Goal: Task Accomplishment & Management: Manage account settings

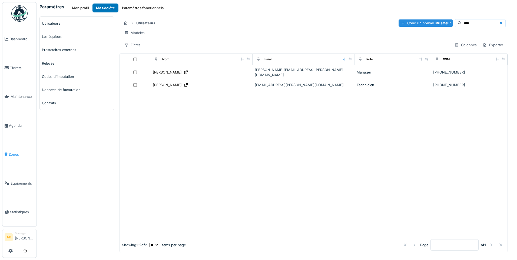
click at [12, 155] on link "Zones" at bounding box center [19, 154] width 34 height 29
click at [11, 152] on span "Zones" at bounding box center [22, 154] width 26 height 5
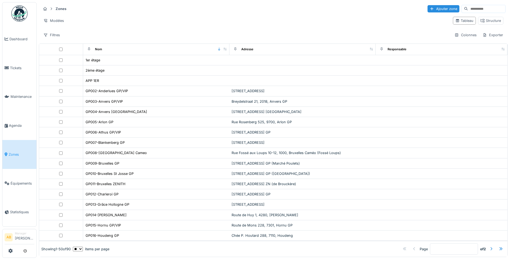
click at [14, 152] on span "Zones" at bounding box center [22, 154] width 26 height 5
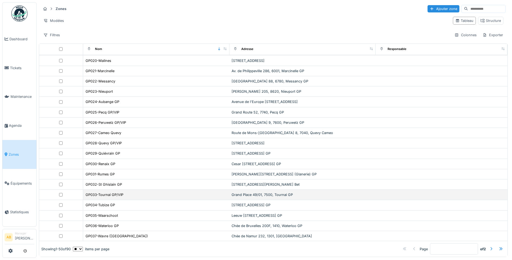
click at [120, 198] on td "GP033-Tournai GP/VIP" at bounding box center [156, 195] width 146 height 10
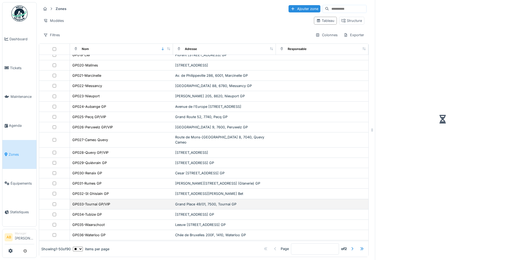
scroll to position [225, 0]
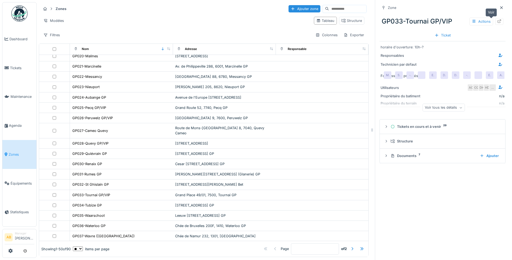
click at [496, 21] on div at bounding box center [500, 21] width 8 height 7
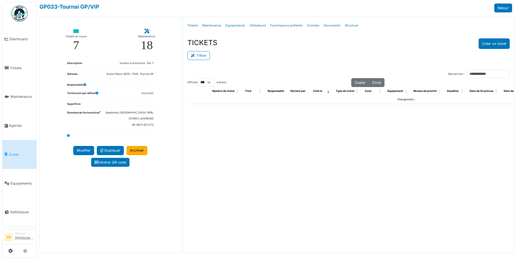
select select "***"
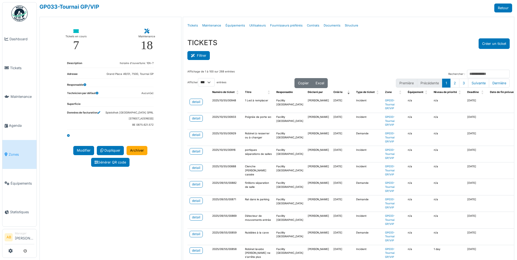
click at [206, 59] on button "Filtrer" at bounding box center [198, 55] width 22 height 9
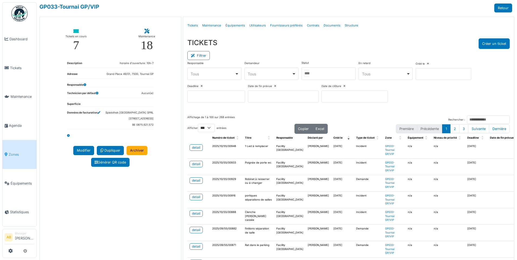
click at [317, 69] on div at bounding box center [328, 73] width 54 height 13
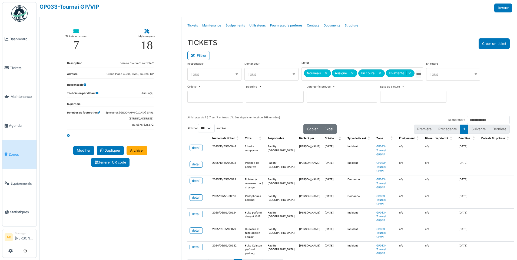
click at [289, 49] on div "Filtrer" at bounding box center [348, 55] width 322 height 12
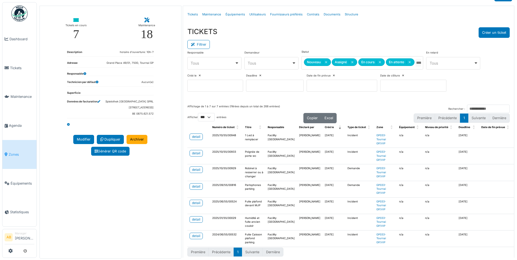
scroll to position [17, 0]
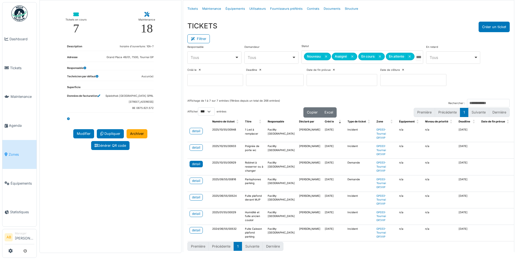
click at [193, 163] on div "detail" at bounding box center [196, 164] width 8 height 5
click at [193, 148] on div "detail" at bounding box center [196, 147] width 8 height 5
click at [196, 129] on div "detail" at bounding box center [196, 131] width 8 height 5
click at [195, 196] on div "detail" at bounding box center [196, 197] width 8 height 5
click at [197, 212] on div "detail" at bounding box center [196, 213] width 8 height 5
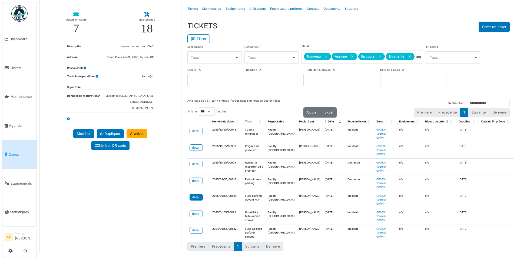
click at [194, 197] on div "detail" at bounding box center [196, 197] width 8 height 5
click at [199, 165] on div "detail" at bounding box center [196, 164] width 8 height 5
click at [196, 148] on div "detail" at bounding box center [196, 147] width 8 height 5
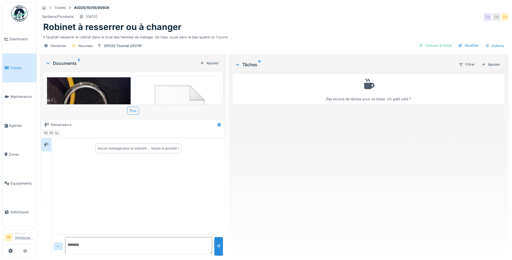
click at [97, 96] on img at bounding box center [89, 133] width 84 height 112
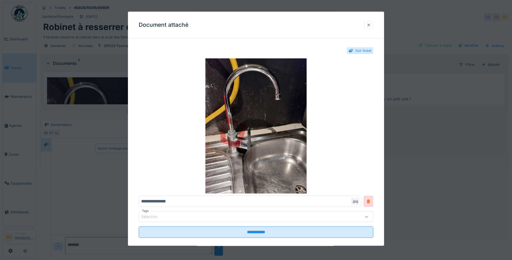
click at [371, 28] on div at bounding box center [369, 24] width 4 height 5
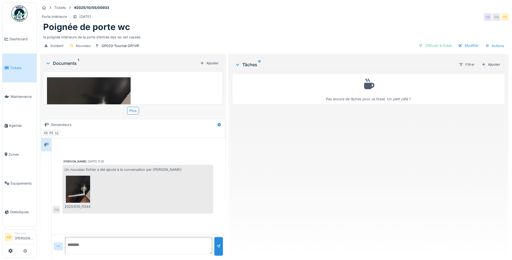
click at [270, 179] on div "Pas encore de tâches pour ce ticket. Un petit café ?" at bounding box center [369, 163] width 272 height 182
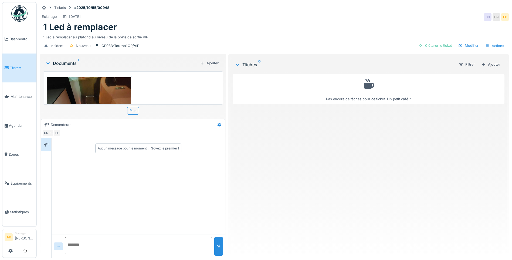
click at [94, 96] on img at bounding box center [89, 133] width 84 height 112
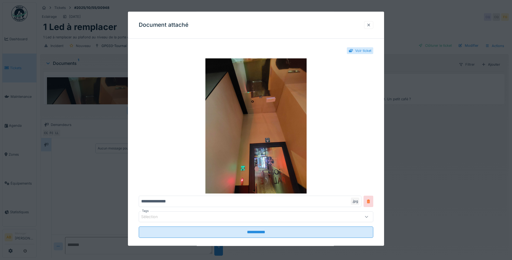
click at [374, 26] on div at bounding box center [368, 25] width 9 height 8
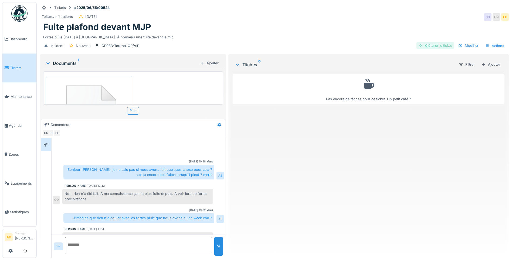
click at [429, 46] on div "Clôturer le ticket" at bounding box center [436, 45] width 38 height 7
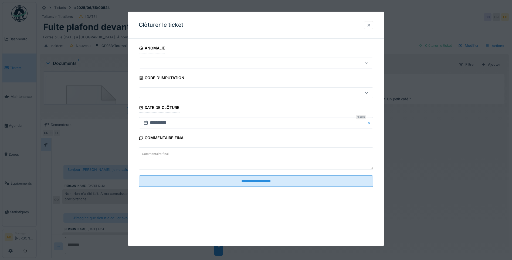
click at [182, 155] on textarea "Commentaire final" at bounding box center [256, 159] width 235 height 22
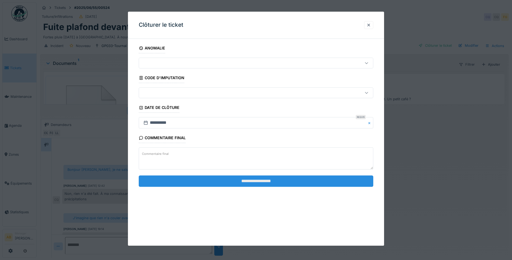
click at [185, 175] on input "**********" at bounding box center [256, 180] width 235 height 11
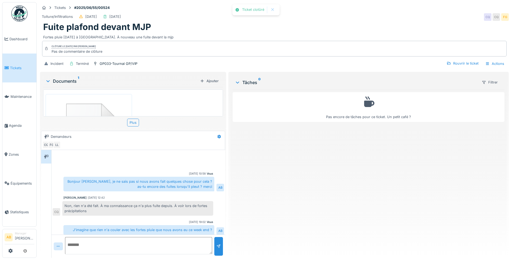
scroll to position [27, 0]
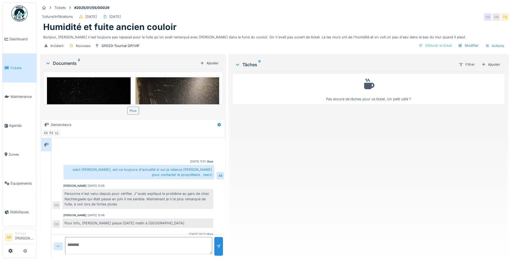
scroll to position [34, 0]
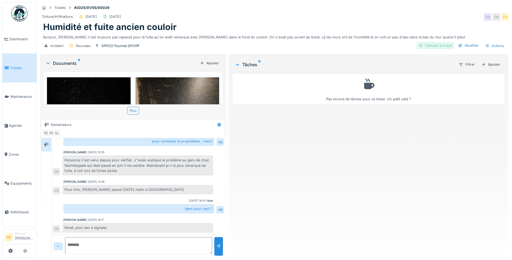
click at [431, 43] on div "Clôturer le ticket" at bounding box center [436, 45] width 38 height 7
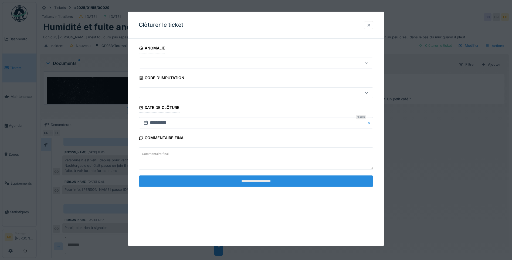
click at [254, 184] on input "**********" at bounding box center [256, 180] width 235 height 11
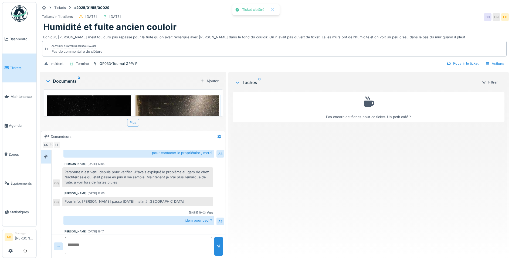
scroll to position [46, 0]
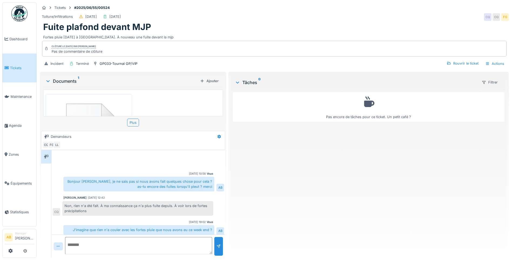
scroll to position [27, 0]
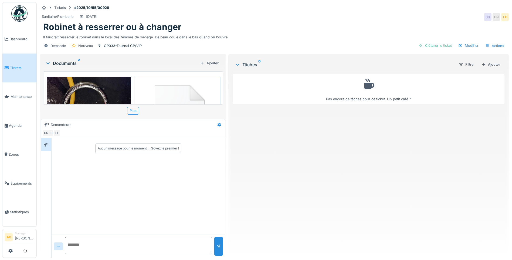
click at [99, 100] on img at bounding box center [89, 133] width 84 height 112
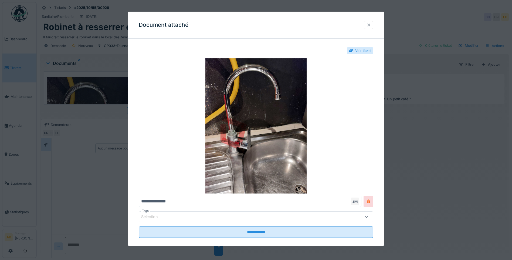
click at [374, 25] on div at bounding box center [368, 25] width 9 height 8
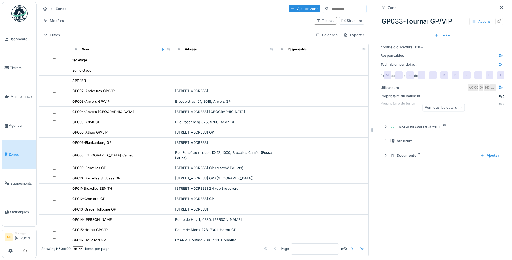
scroll to position [225, 0]
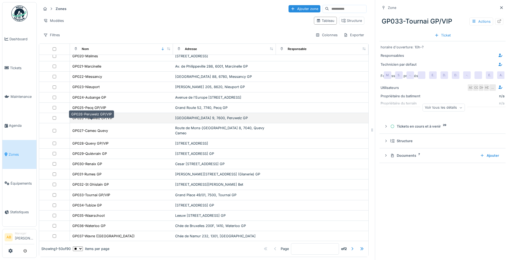
drag, startPoint x: 91, startPoint y: 122, endPoint x: 94, endPoint y: 126, distance: 4.6
click at [91, 120] on div "GP026-Peruwelz GP/VIP" at bounding box center [92, 117] width 41 height 5
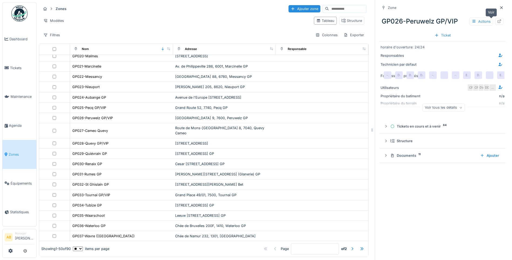
click at [498, 24] on div at bounding box center [500, 21] width 4 height 5
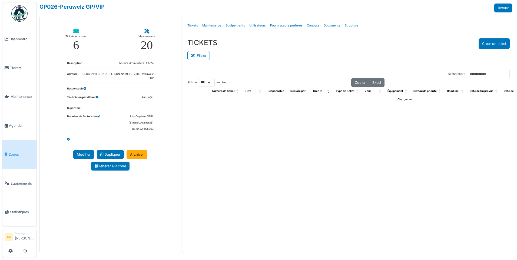
select select "***"
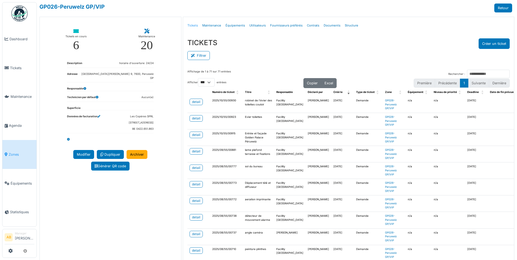
click at [190, 26] on link "Tickets" at bounding box center [192, 25] width 15 height 13
select select "***"
click at [197, 55] on button "Filtrer" at bounding box center [198, 55] width 22 height 9
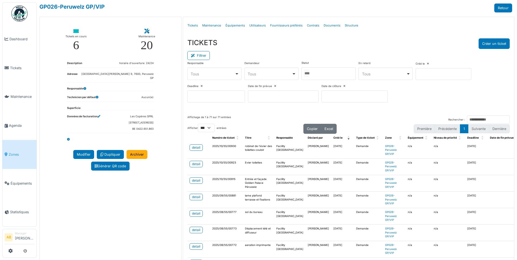
click at [321, 73] on div at bounding box center [328, 73] width 54 height 13
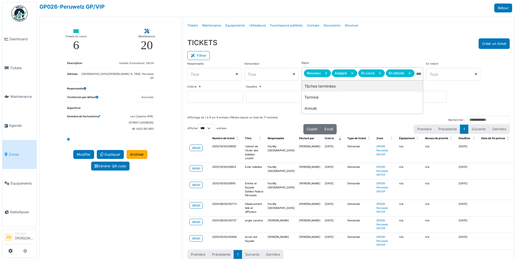
click at [254, 51] on div "Filtrer" at bounding box center [348, 55] width 322 height 12
click at [196, 169] on div "detail" at bounding box center [196, 168] width 8 height 5
click at [197, 166] on div "detail" at bounding box center [196, 168] width 8 height 5
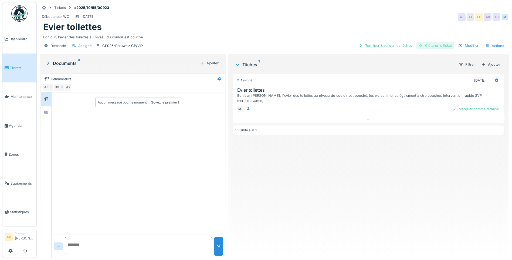
click at [428, 48] on div "Clôturer le ticket" at bounding box center [436, 45] width 38 height 7
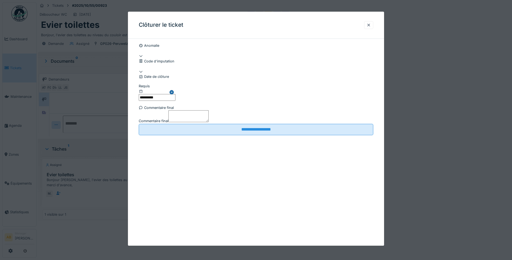
click at [201, 122] on textarea "Commentaire final" at bounding box center [189, 116] width 40 height 12
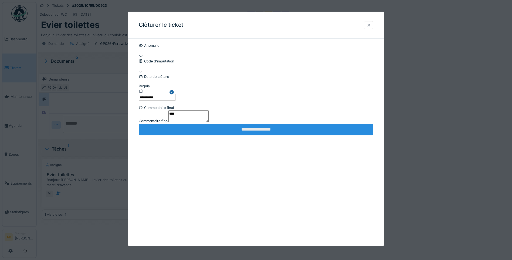
type textarea "****"
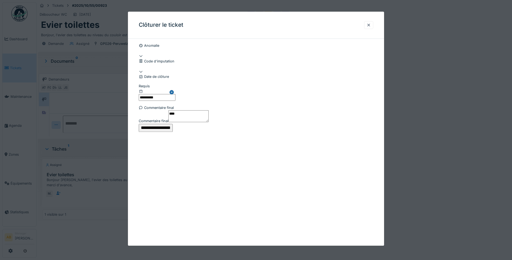
click at [173, 132] on input "**********" at bounding box center [156, 128] width 34 height 8
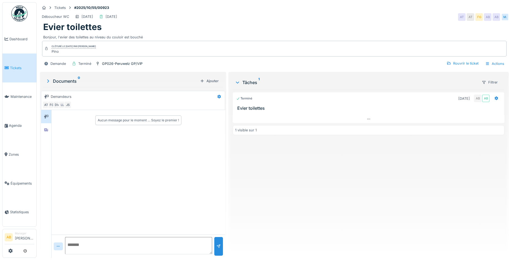
click at [13, 70] on link "Tickets" at bounding box center [19, 67] width 34 height 29
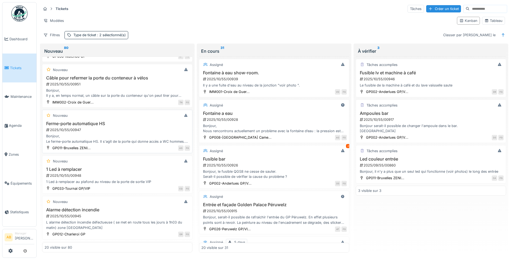
click at [108, 135] on div "Bonjour, Le ferme-porte automatique HS. Il s'agit de la porte qui donne accès a…" at bounding box center [118, 138] width 146 height 10
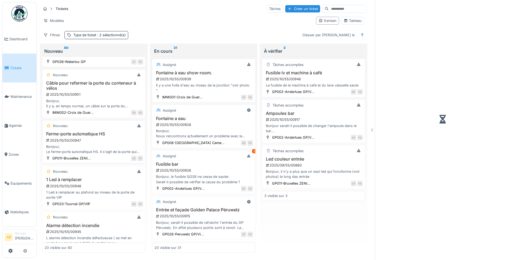
scroll to position [86, 0]
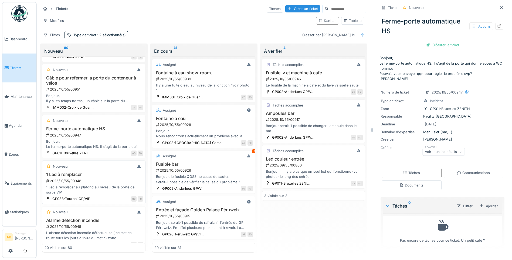
click at [92, 171] on div "Nouveau 1 Led à remplacer 2025/10/55/00948 1 Led à remplacer au plafond au nive…" at bounding box center [93, 181] width 103 height 43
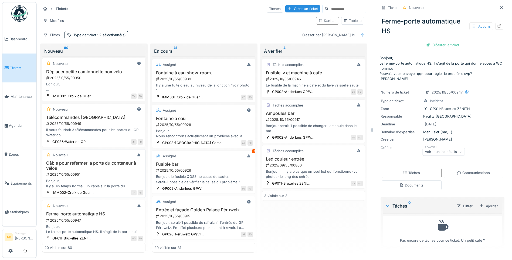
scroll to position [0, 0]
click at [96, 85] on div "Bonjour, Étant donné, le nombre croissant de vélos à l'abri dans le conteneur à…" at bounding box center [94, 88] width 99 height 10
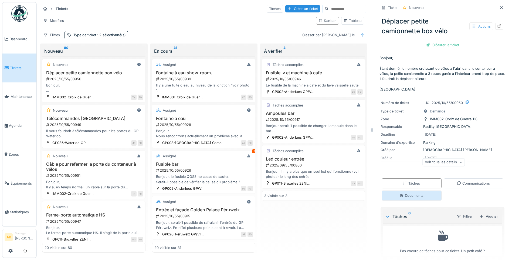
click at [418, 200] on div "Documents" at bounding box center [412, 195] width 60 height 10
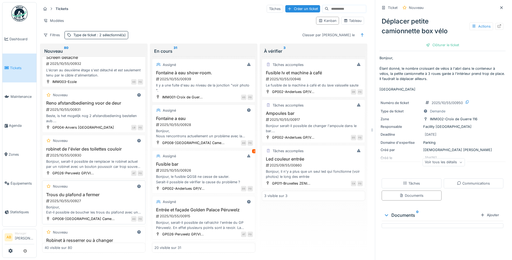
scroll to position [829, 0]
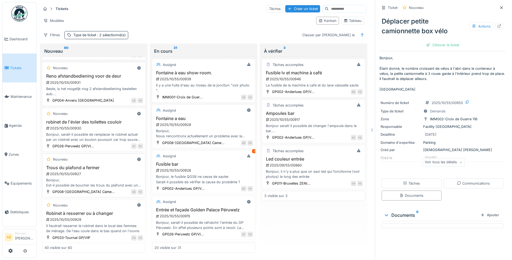
click at [104, 179] on div "Bonjour, Est-il possible de boucher les trous du plafond avec une grille en fer…" at bounding box center [94, 182] width 99 height 10
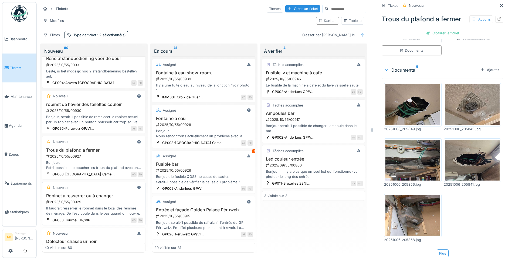
scroll to position [856, 0]
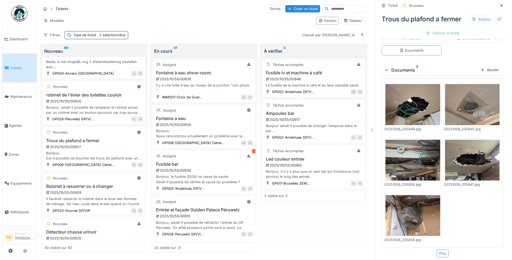
click at [101, 196] on div "Il faudrait resserrer le robinet dans le local des femmes de ménage. De l'eau c…" at bounding box center [94, 201] width 99 height 10
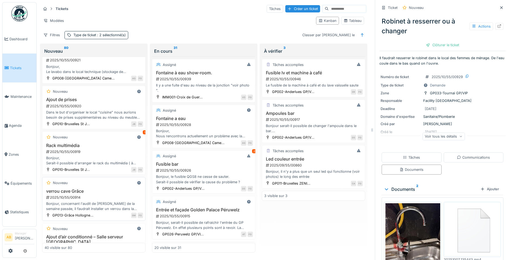
scroll to position [1181, 0]
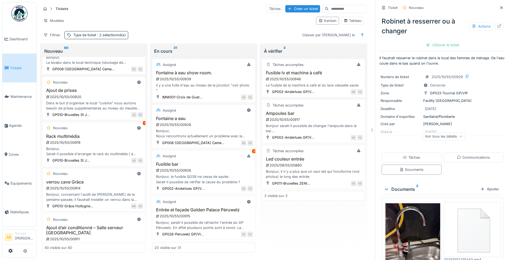
click at [94, 193] on div "Bonjour, concernant l'audit de brink's de la semaine passée, il faudrait instal…" at bounding box center [94, 197] width 99 height 10
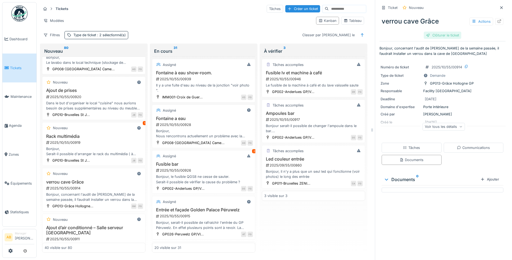
click at [431, 33] on div "Clôturer le ticket" at bounding box center [443, 35] width 38 height 7
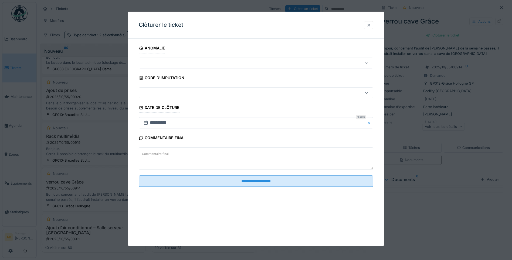
click at [200, 156] on textarea "Commentaire final" at bounding box center [256, 159] width 235 height 22
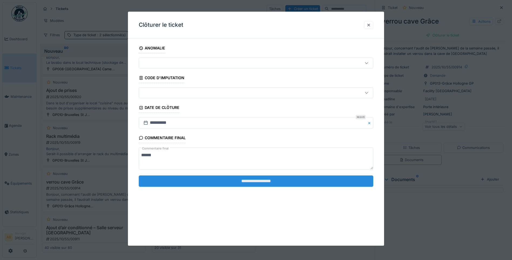
type textarea "*****"
click at [211, 185] on input "**********" at bounding box center [256, 180] width 235 height 11
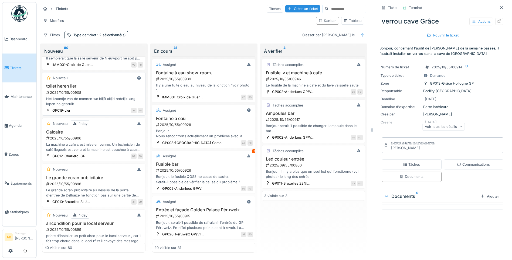
scroll to position [1451, 0]
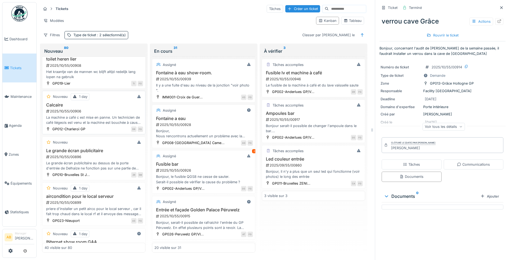
click at [95, 115] on div "La machine a café c est mise en panne. Un technicien de café liégeois est venu …" at bounding box center [94, 120] width 99 height 10
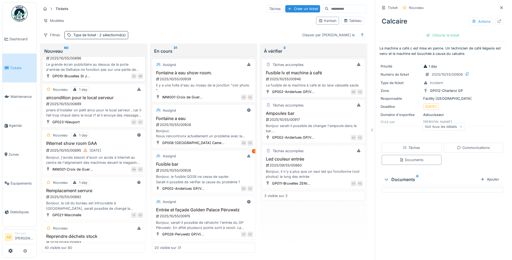
scroll to position [1559, 0]
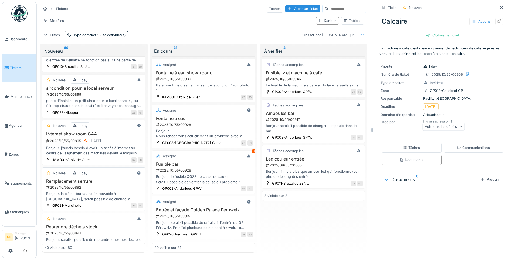
click at [92, 193] on div "Bonjour, la clé du bureau est introuvable à Marcinelle, serait possible de chan…" at bounding box center [94, 196] width 99 height 10
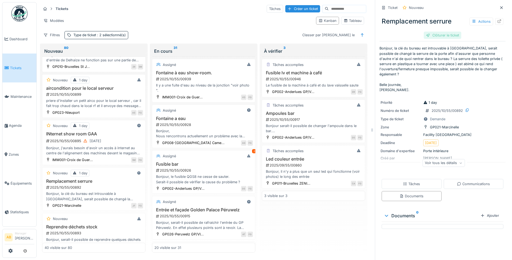
click at [434, 38] on div "Clôturer le ticket" at bounding box center [443, 35] width 38 height 7
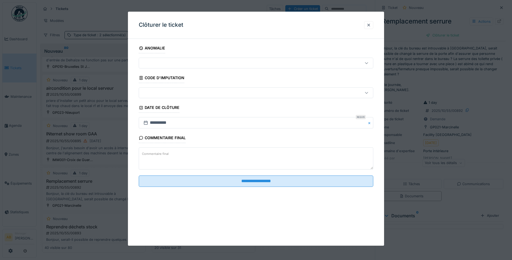
click at [223, 157] on textarea "Commentaire final" at bounding box center [256, 159] width 235 height 22
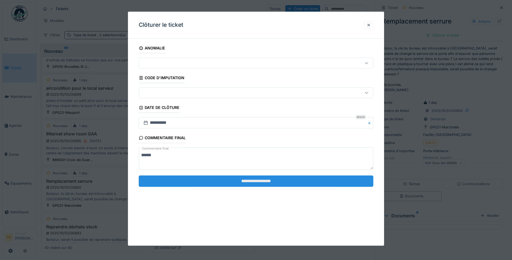
type textarea "*****"
click at [239, 181] on input "**********" at bounding box center [256, 180] width 235 height 11
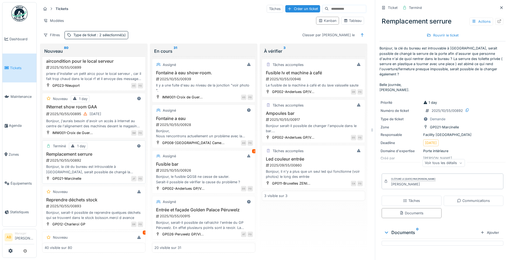
scroll to position [1613, 0]
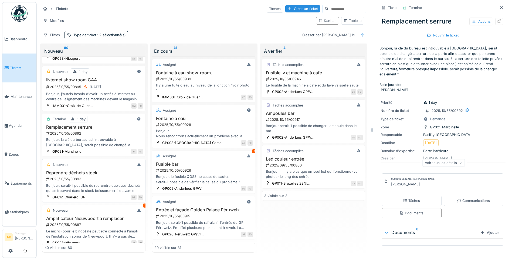
click at [95, 181] on div "2025/10/55/00893" at bounding box center [95, 178] width 98 height 5
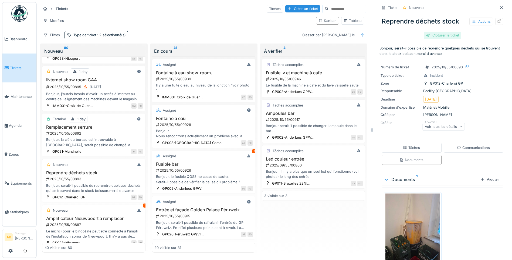
click at [450, 38] on div "Clôturer le ticket" at bounding box center [443, 35] width 38 height 7
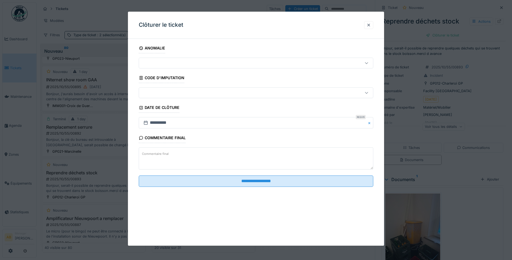
click at [185, 157] on textarea "Commentaire final" at bounding box center [256, 159] width 235 height 22
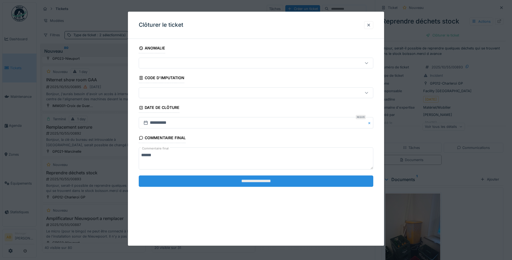
type textarea "*****"
click at [190, 180] on input "**********" at bounding box center [256, 180] width 235 height 11
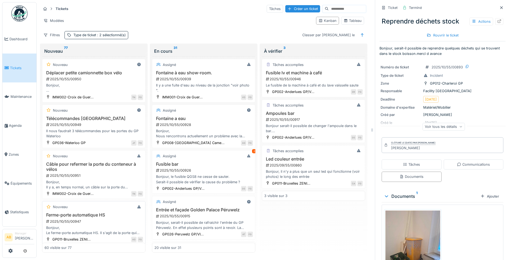
scroll to position [27, 0]
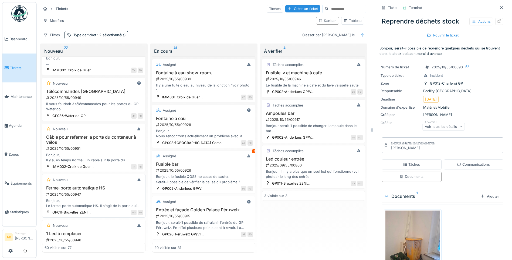
click at [103, 197] on div "Ferme-porte automatique HS 2025/10/55/00947 Bonjour, Le ferme-porte automatique…" at bounding box center [94, 196] width 99 height 23
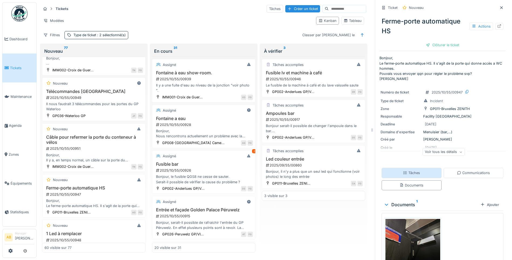
click at [420, 178] on div "Tâches" at bounding box center [412, 173] width 60 height 10
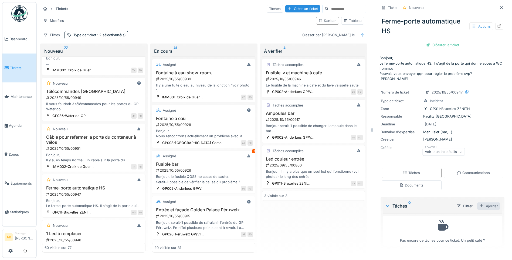
click at [488, 208] on div "Ajouter" at bounding box center [489, 205] width 23 height 7
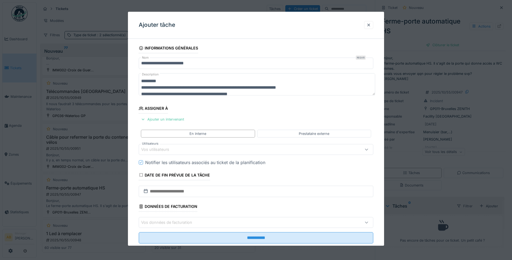
click at [172, 149] on div "Vos utilisateurs" at bounding box center [159, 149] width 36 height 6
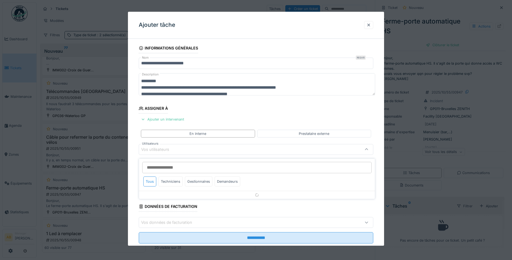
scroll to position [13, 0]
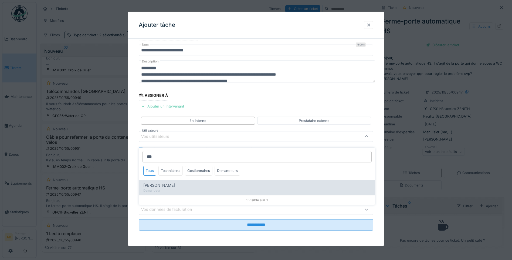
type input "***"
click at [173, 182] on div "Khalid Ayad" at bounding box center [256, 185] width 227 height 6
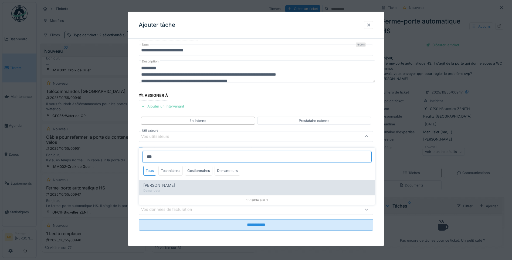
type input "****"
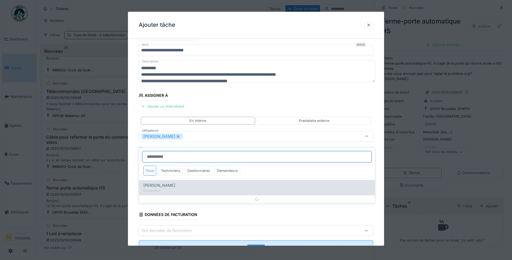
scroll to position [21, 0]
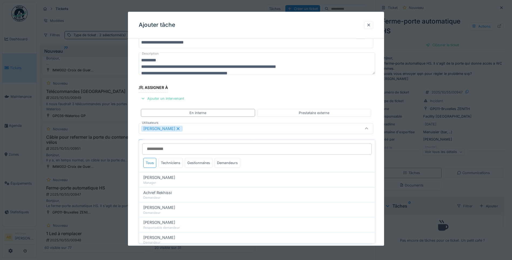
click at [278, 97] on fieldset "**********" at bounding box center [256, 135] width 235 height 226
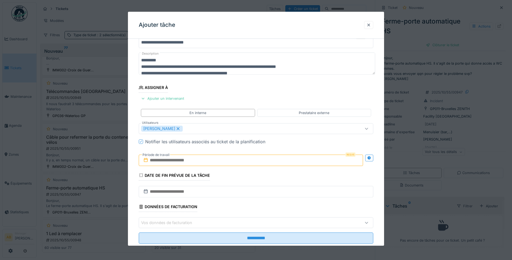
click at [192, 160] on input "text" at bounding box center [251, 160] width 224 height 11
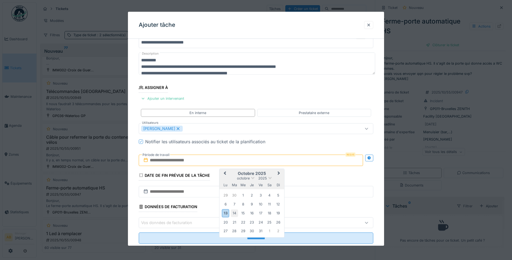
click at [234, 212] on div "14" at bounding box center [234, 213] width 7 height 7
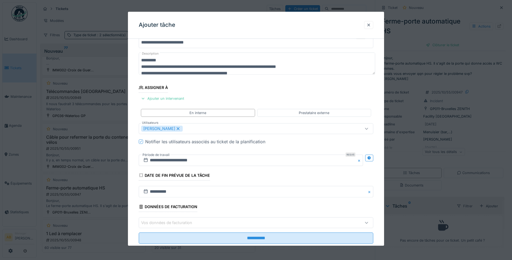
click at [105, 82] on div at bounding box center [256, 130] width 512 height 260
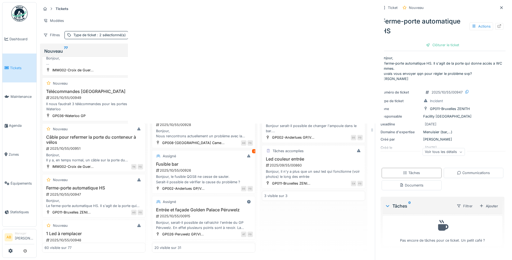
scroll to position [0, 0]
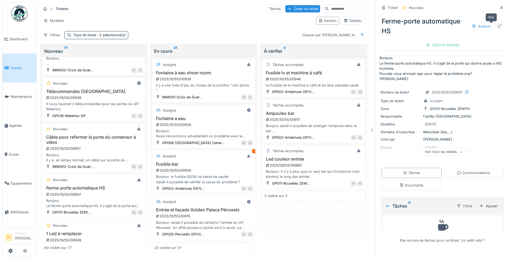
click at [498, 24] on icon at bounding box center [500, 26] width 4 height 4
click at [15, 152] on span "Zones" at bounding box center [22, 154] width 26 height 5
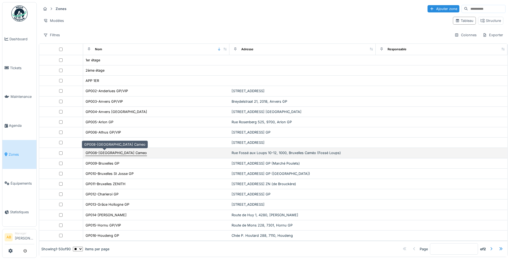
click at [113, 154] on div "GP008-Bruxelles Cameo" at bounding box center [116, 152] width 61 height 5
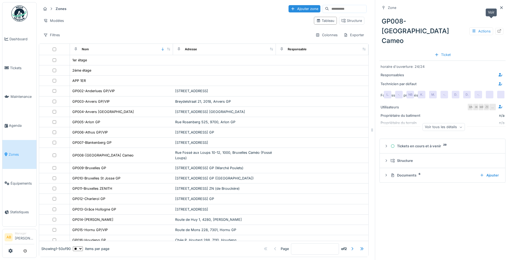
click at [498, 29] on icon at bounding box center [500, 31] width 4 height 4
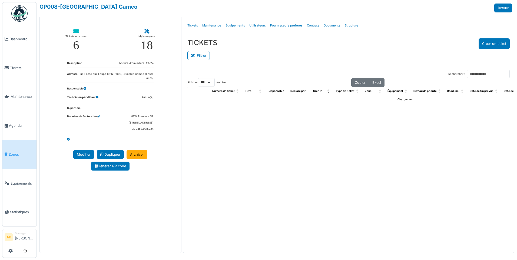
select select "***"
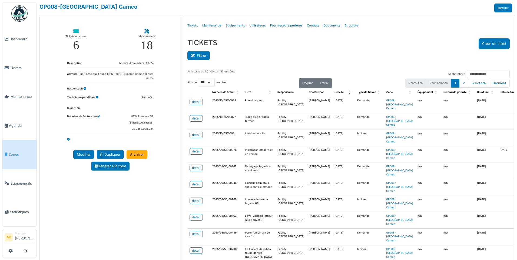
click at [200, 57] on button "Filtrer" at bounding box center [198, 55] width 22 height 9
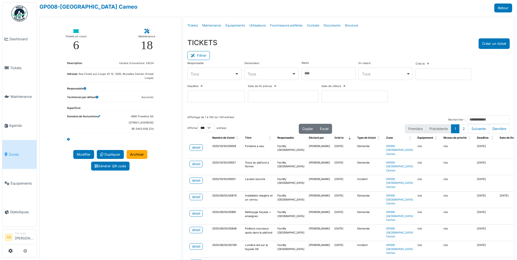
click at [309, 77] on input "Tous" at bounding box center [306, 73] width 5 height 8
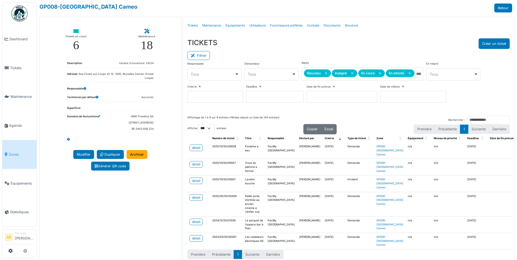
click at [313, 42] on div "TICKETS Créer un ticket" at bounding box center [348, 43] width 322 height 11
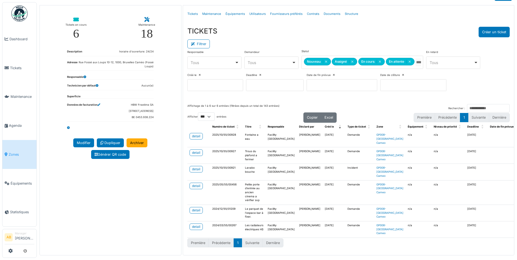
scroll to position [17, 0]
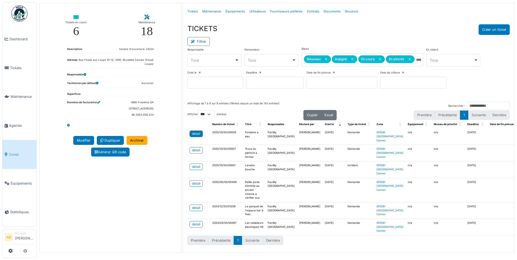
click at [200, 132] on link "detail" at bounding box center [195, 133] width 13 height 6
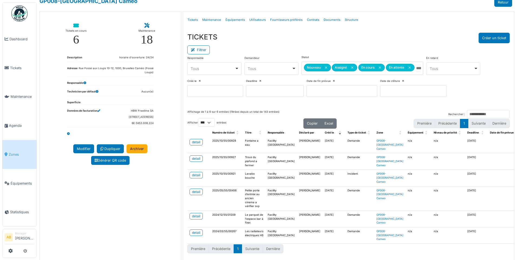
scroll to position [0, 0]
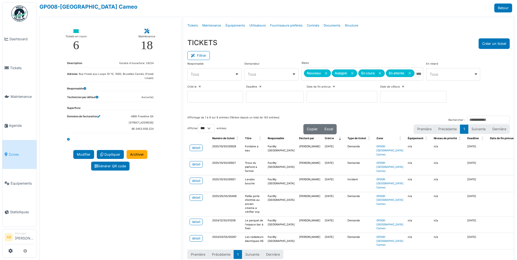
click at [10, 152] on span "Zones" at bounding box center [22, 154] width 26 height 5
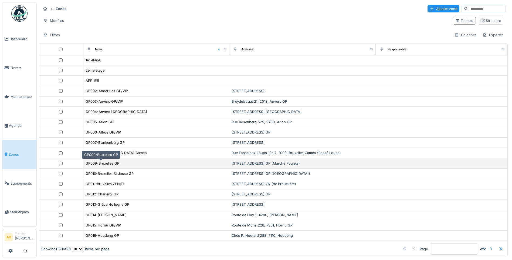
click at [111, 163] on div "GP009-Bruxelles GP" at bounding box center [103, 163] width 34 height 5
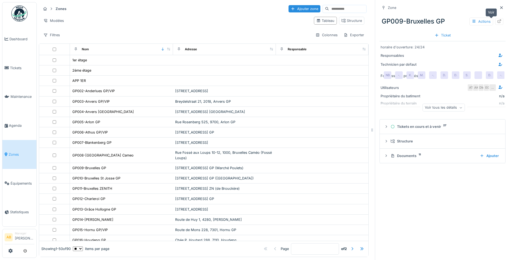
click at [498, 22] on icon at bounding box center [500, 21] width 4 height 4
click at [188, 191] on div "Place de Brouckère 33, 1000, Bruxelles ZN (de Brouckère)" at bounding box center [224, 188] width 99 height 5
click at [496, 24] on div at bounding box center [500, 21] width 8 height 7
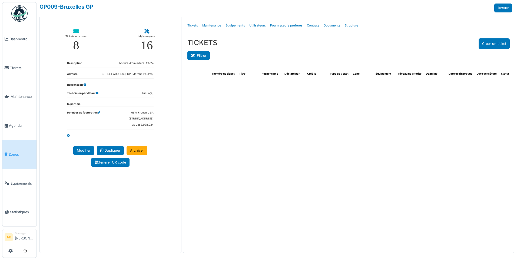
click at [196, 55] on icon at bounding box center [194, 56] width 6 height 4
select select "***"
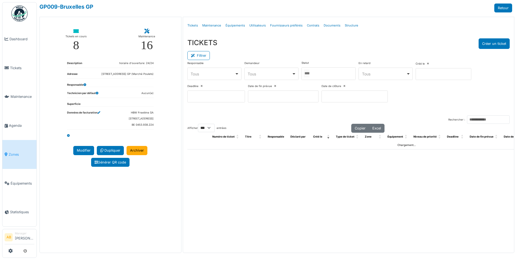
click at [309, 74] on input "Tous" at bounding box center [306, 73] width 5 height 8
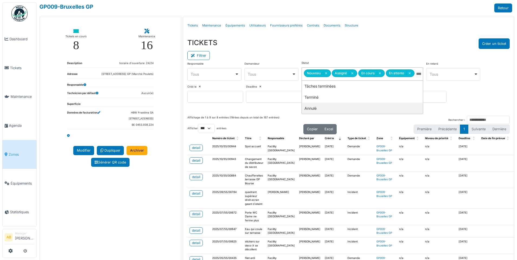
click at [288, 43] on div "TICKETS Créer un ticket" at bounding box center [348, 43] width 322 height 11
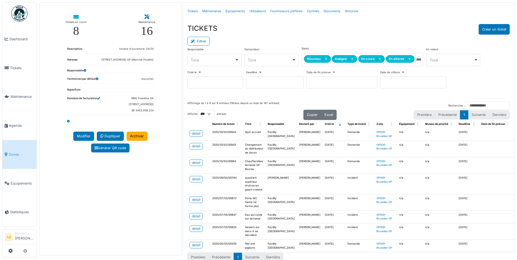
scroll to position [27, 0]
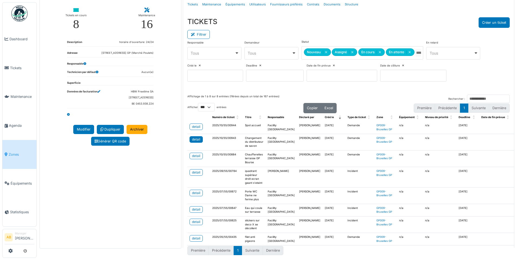
click at [198, 139] on div "detail" at bounding box center [196, 139] width 8 height 5
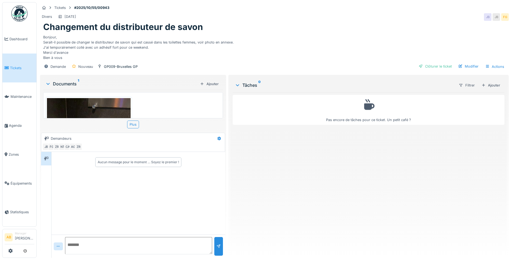
click at [81, 115] on img at bounding box center [89, 154] width 84 height 112
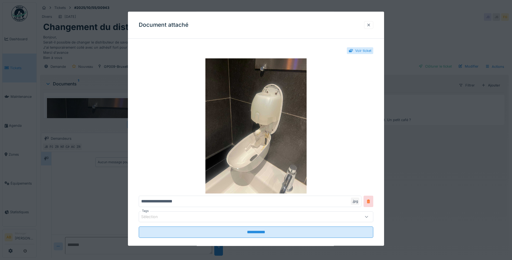
click at [374, 26] on div at bounding box center [368, 25] width 9 height 8
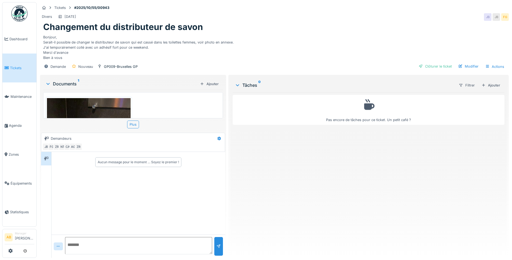
click at [96, 116] on img at bounding box center [89, 154] width 84 height 112
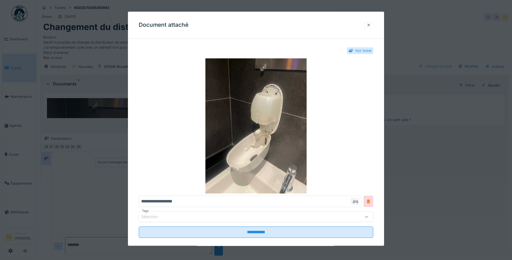
click at [371, 27] on div at bounding box center [369, 24] width 4 height 5
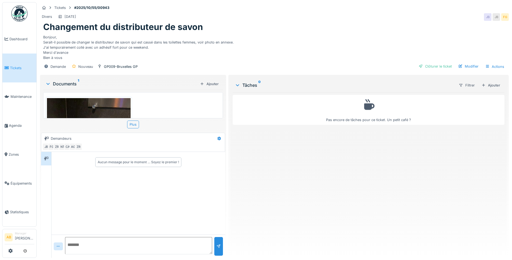
click at [485, 89] on div "Filtrer Ajouter" at bounding box center [479, 85] width 48 height 10
click at [485, 85] on div "Ajouter" at bounding box center [491, 85] width 23 height 7
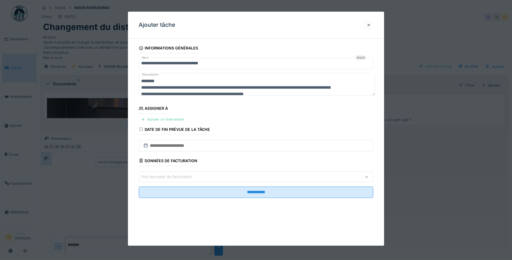
click at [180, 120] on div "Ajouter un intervenant" at bounding box center [163, 119] width 48 height 7
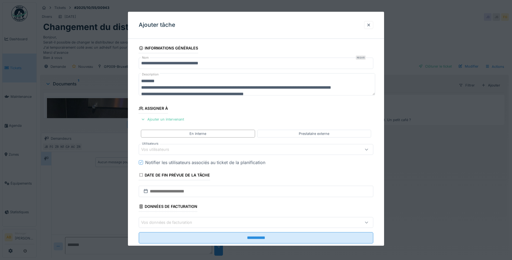
click at [193, 149] on div "Vos utilisateurs" at bounding box center [242, 149] width 202 height 6
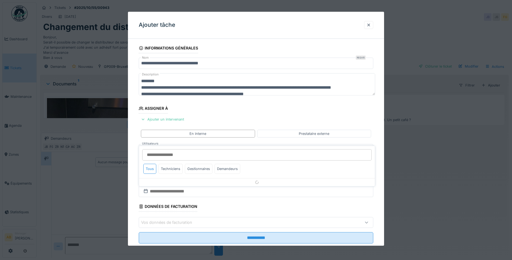
scroll to position [13, 0]
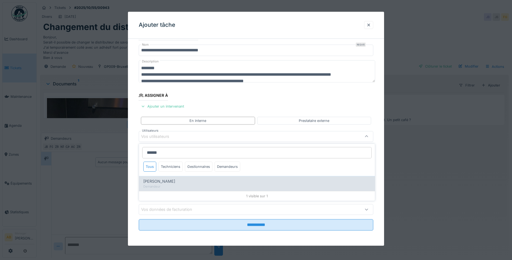
type input "******"
click at [196, 183] on div "[PERSON_NAME]" at bounding box center [256, 181] width 227 height 6
type input "****"
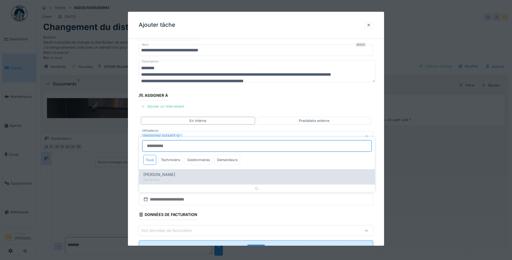
scroll to position [21, 0]
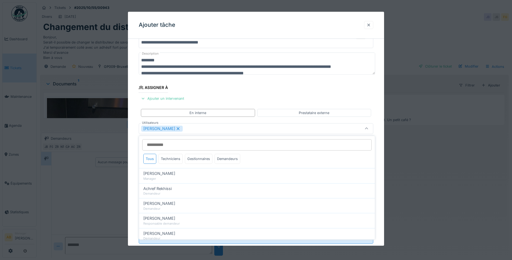
click at [371, 26] on div at bounding box center [369, 24] width 4 height 5
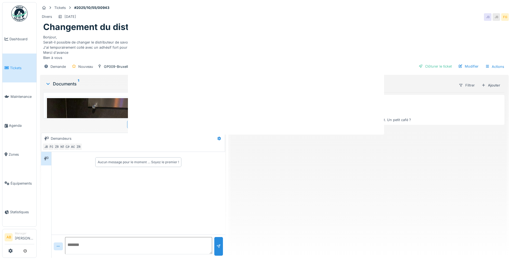
scroll to position [0, 0]
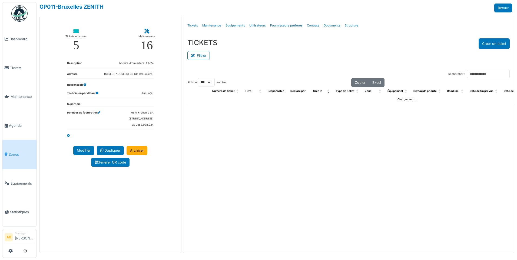
select select "***"
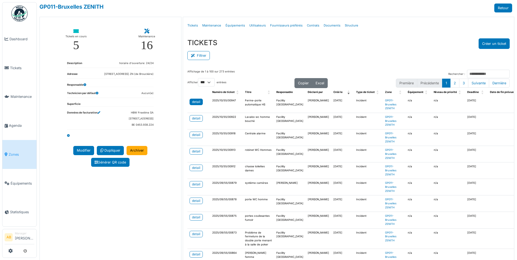
click at [200, 101] on link "detail" at bounding box center [195, 102] width 13 height 6
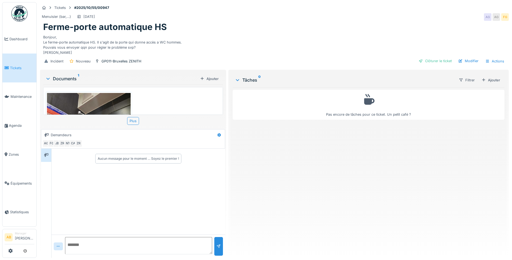
click at [236, 83] on icon at bounding box center [238, 79] width 4 height 5
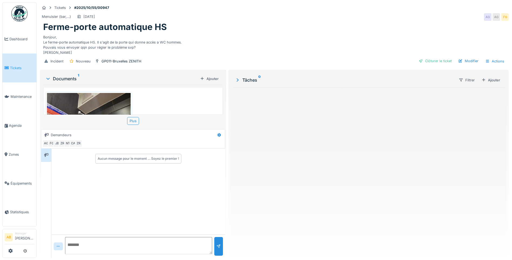
click at [237, 82] on icon at bounding box center [238, 79] width 2 height 3
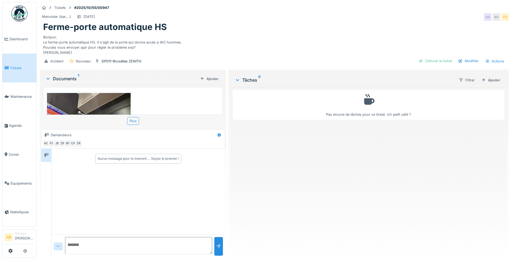
click at [19, 68] on span "Tickets" at bounding box center [22, 67] width 24 height 5
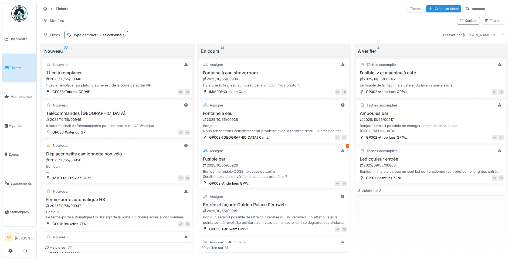
click at [122, 202] on h3 "Ferme-porte automatique HS" at bounding box center [118, 199] width 146 height 5
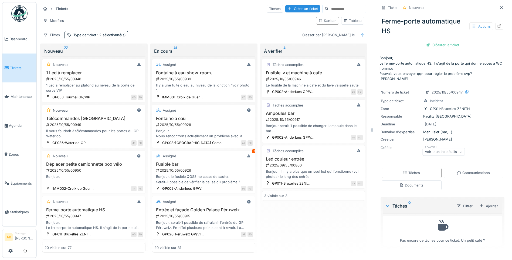
scroll to position [4, 0]
click at [19, 40] on span "Dashboard" at bounding box center [21, 38] width 25 height 5
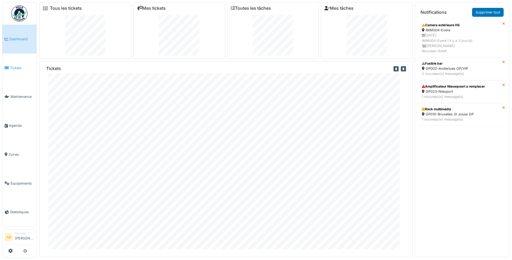
click at [17, 68] on span "Tickets" at bounding box center [22, 67] width 24 height 5
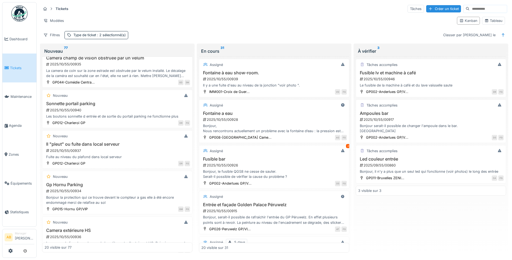
scroll to position [351, 0]
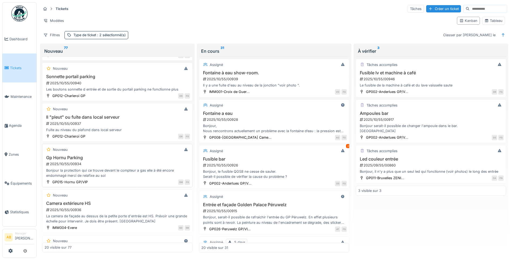
click at [132, 160] on h3 "Gp Hornu Parking" at bounding box center [118, 157] width 146 height 5
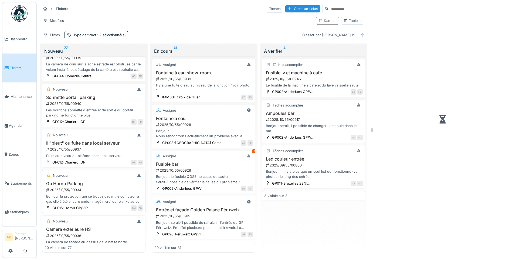
scroll to position [372, 0]
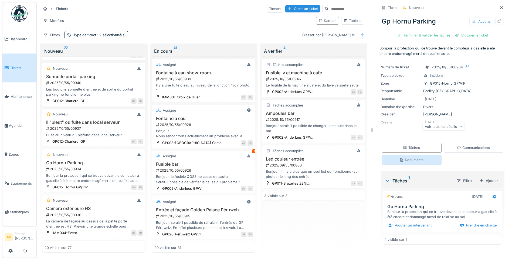
click at [416, 160] on div "Documents" at bounding box center [412, 159] width 24 height 5
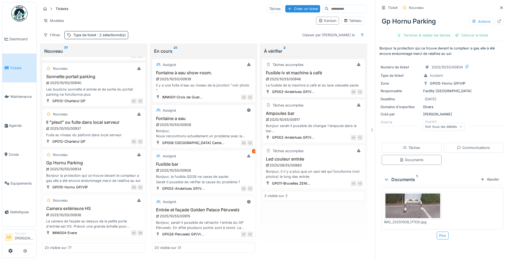
click at [410, 207] on img at bounding box center [413, 205] width 55 height 25
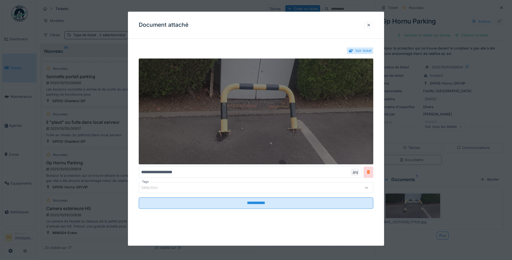
click at [262, 132] on img at bounding box center [256, 111] width 235 height 106
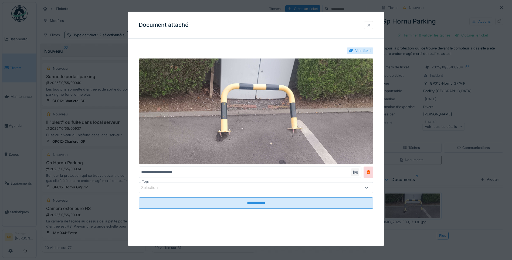
click at [371, 27] on div at bounding box center [369, 24] width 4 height 5
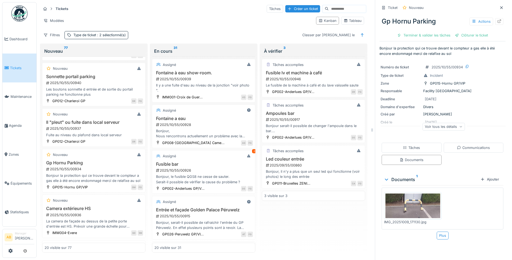
click at [418, 209] on img at bounding box center [413, 205] width 55 height 25
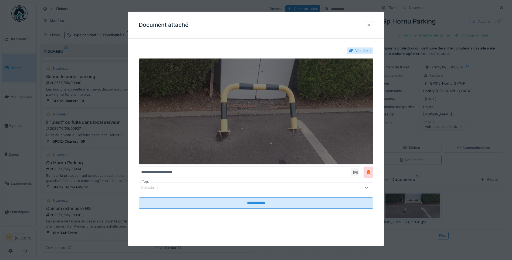
click at [226, 137] on img at bounding box center [256, 111] width 235 height 106
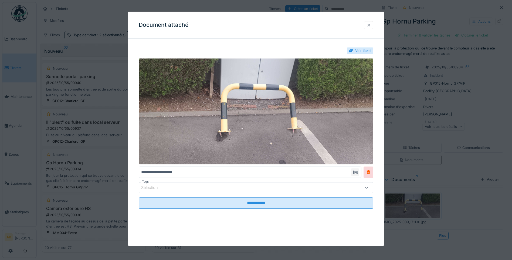
click at [371, 24] on div at bounding box center [369, 24] width 4 height 5
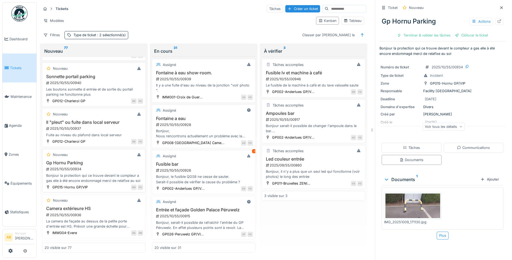
scroll to position [399, 0]
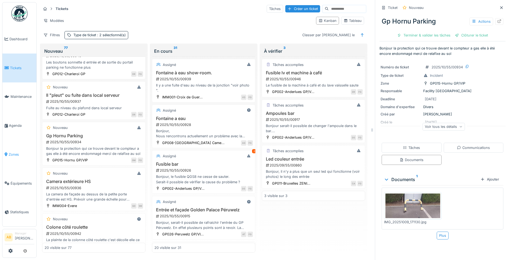
click at [5, 152] on icon at bounding box center [6, 154] width 3 height 4
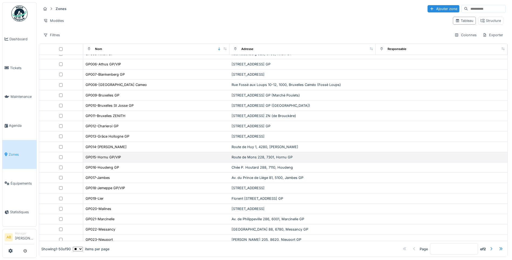
scroll to position [81, 0]
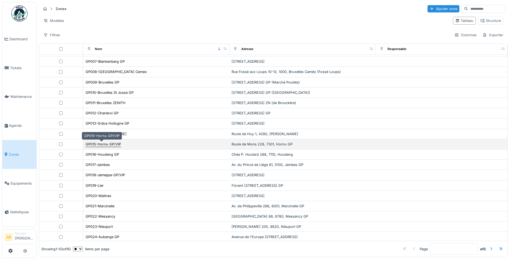
click at [114, 144] on div "GP015-Hornu GP/VIP" at bounding box center [103, 144] width 35 height 5
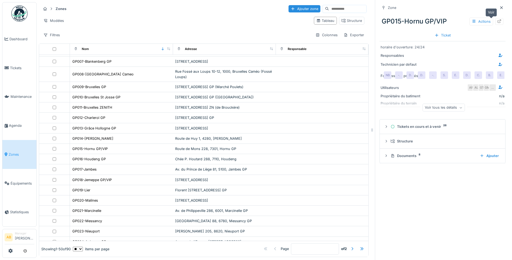
click at [498, 24] on div at bounding box center [500, 21] width 4 height 5
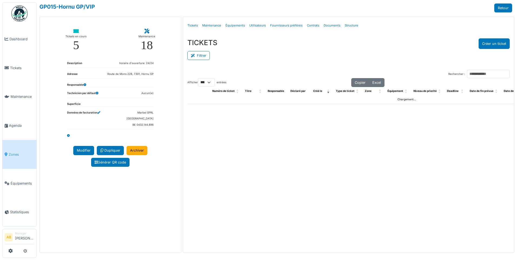
select select "***"
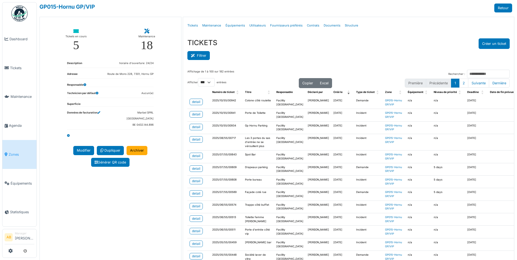
click at [199, 56] on button "Filtrer" at bounding box center [198, 55] width 22 height 9
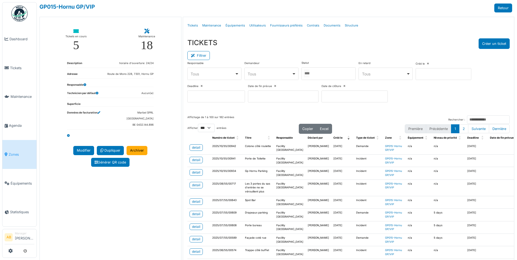
click at [332, 74] on div at bounding box center [328, 73] width 54 height 13
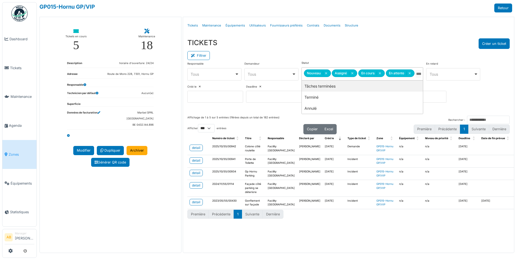
click at [323, 50] on div "Filtrer" at bounding box center [348, 55] width 322 height 12
click at [199, 149] on div "detail" at bounding box center [196, 147] width 8 height 5
click at [194, 167] on td "detail" at bounding box center [198, 161] width 23 height 12
click at [194, 163] on div "detail" at bounding box center [196, 160] width 8 height 5
click at [196, 175] on div "detail" at bounding box center [196, 172] width 8 height 5
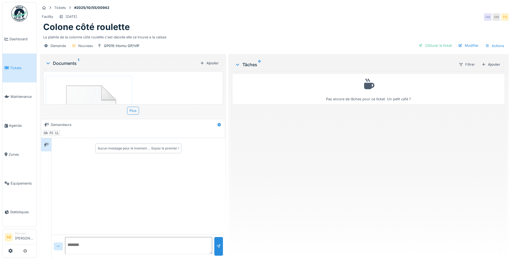
click at [89, 85] on img at bounding box center [89, 117] width 84 height 80
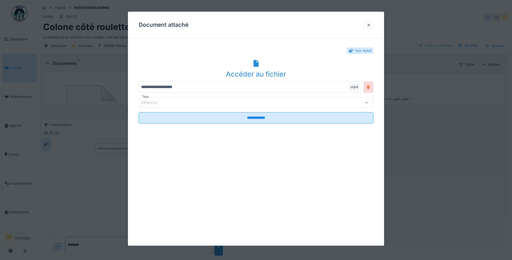
click at [253, 69] on div "Accéder au fichier" at bounding box center [256, 74] width 235 height 10
click at [371, 26] on div at bounding box center [369, 24] width 4 height 5
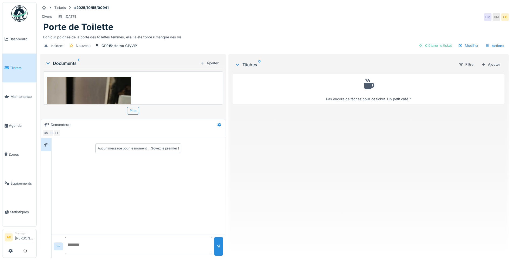
click at [85, 92] on img at bounding box center [89, 170] width 84 height 186
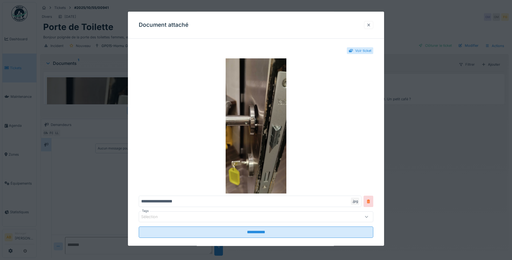
click at [370, 25] on div at bounding box center [369, 24] width 4 height 5
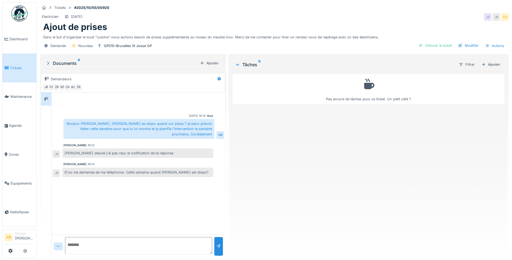
click at [15, 65] on span "Tickets" at bounding box center [22, 67] width 24 height 5
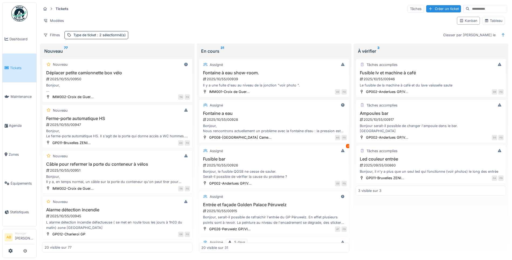
scroll to position [135, 0]
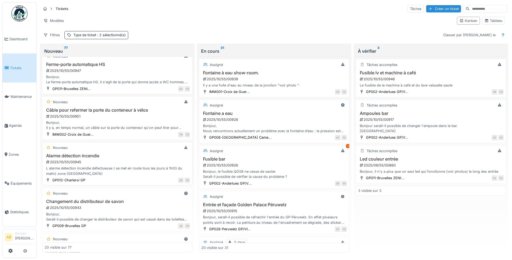
click at [126, 161] on div "2025/10/55/00945" at bounding box center [118, 161] width 145 height 5
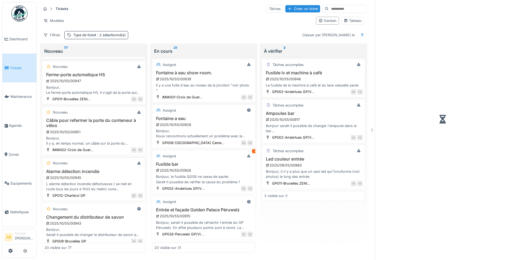
scroll to position [145, 0]
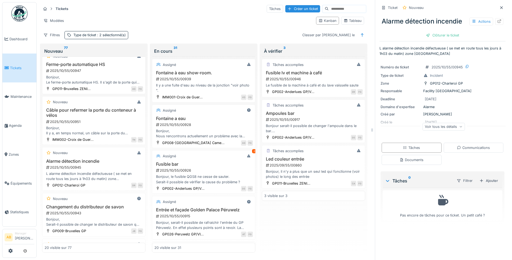
click at [450, 130] on div "Voir tous les détails" at bounding box center [444, 127] width 42 height 8
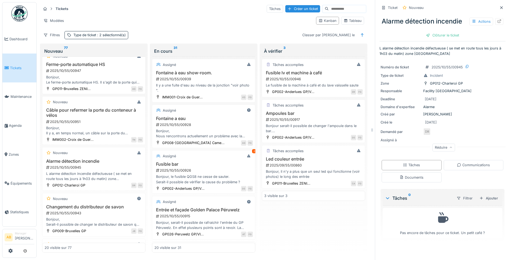
click at [492, 132] on div "Numéro de ticket 2025/10/55/00945 Type de ticket Incident Zone GP012-Charleroi …" at bounding box center [443, 107] width 126 height 93
click at [459, 167] on div "Communications" at bounding box center [473, 164] width 33 height 5
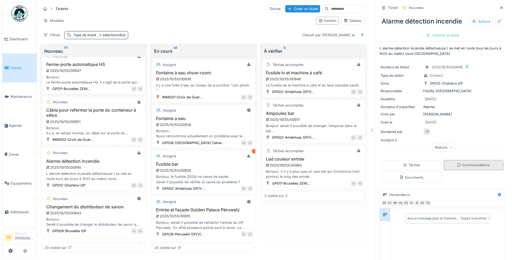
scroll to position [4, 0]
click at [430, 177] on div "Documents" at bounding box center [412, 177] width 60 height 10
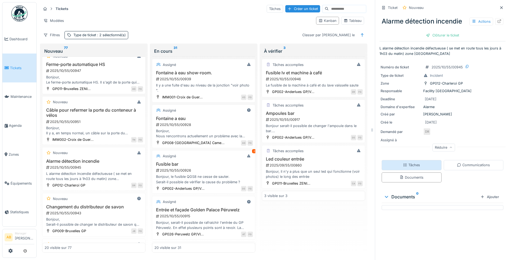
click at [426, 166] on div "Tâches" at bounding box center [412, 165] width 60 height 10
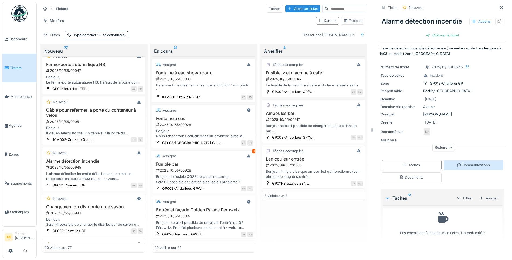
click at [457, 164] on div "Communications" at bounding box center [473, 164] width 33 height 5
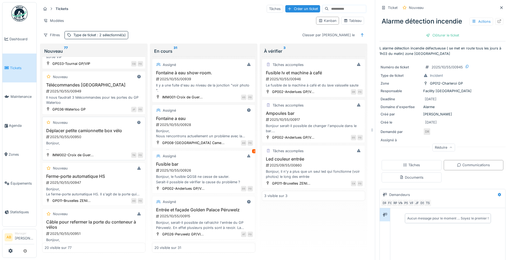
scroll to position [0, 0]
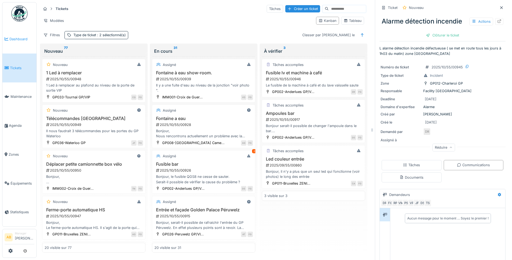
click at [21, 37] on span "Dashboard" at bounding box center [21, 38] width 25 height 5
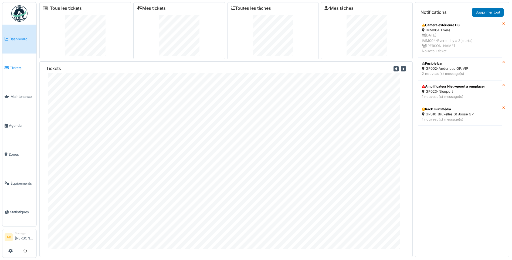
click at [21, 71] on link "Tickets" at bounding box center [19, 67] width 34 height 29
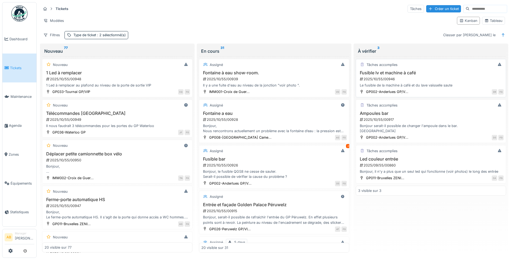
click at [391, 81] on div "2025/10/55/00946" at bounding box center [432, 78] width 145 height 5
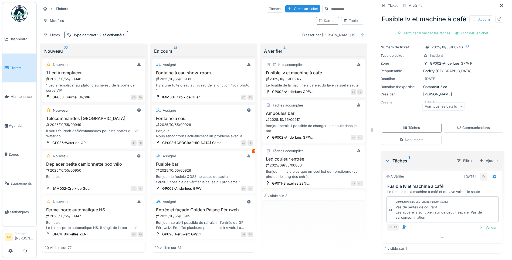
scroll to position [4, 0]
click at [476, 125] on div "Communications" at bounding box center [473, 127] width 33 height 5
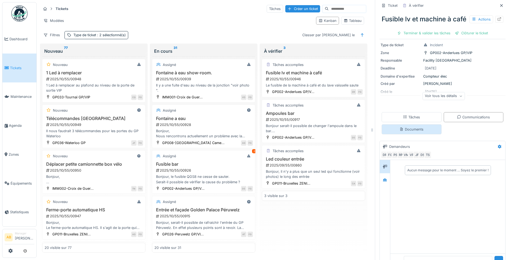
click at [422, 134] on div "Documents" at bounding box center [412, 129] width 60 height 10
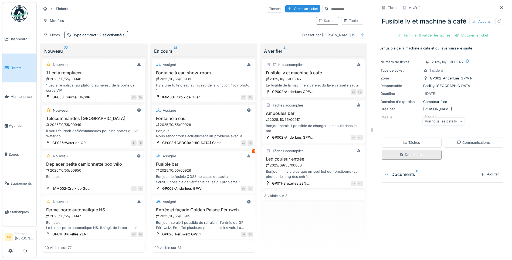
scroll to position [0, 0]
click at [457, 144] on icon at bounding box center [459, 142] width 4 height 4
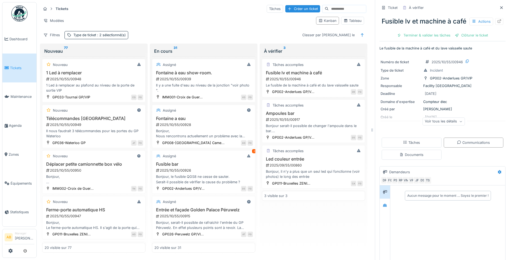
click at [455, 125] on div "Voir tous les détails" at bounding box center [444, 122] width 42 height 8
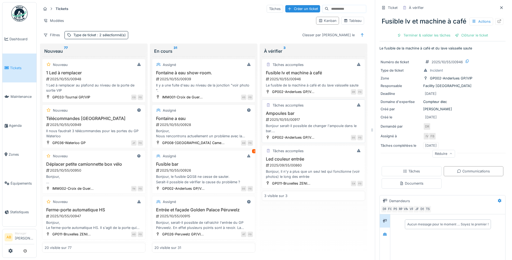
click at [311, 117] on div "2025/10/55/00917" at bounding box center [315, 119] width 98 height 5
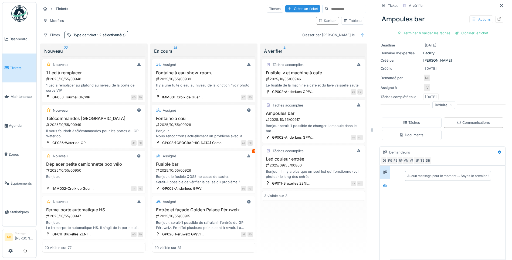
scroll to position [54, 0]
click at [414, 132] on div "Documents" at bounding box center [412, 134] width 24 height 5
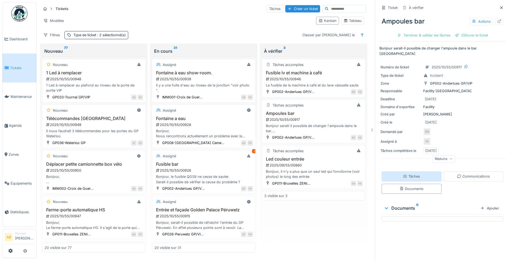
click at [408, 174] on div "Tâches" at bounding box center [411, 176] width 17 height 5
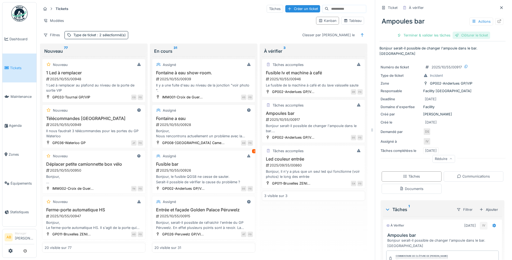
click at [468, 32] on div "Clôturer le ticket" at bounding box center [472, 35] width 38 height 7
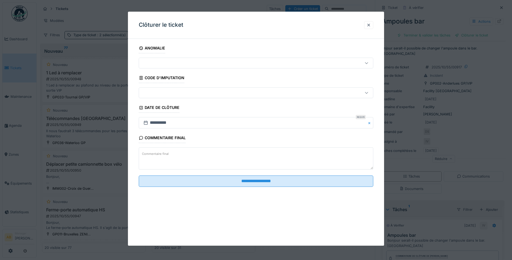
click at [222, 164] on textarea "Commentaire final" at bounding box center [256, 159] width 235 height 22
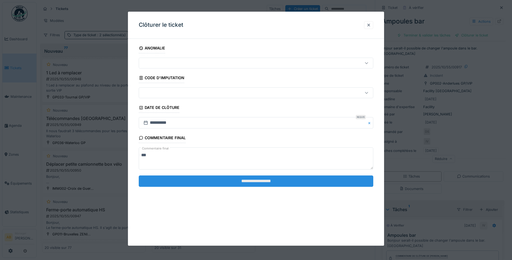
type textarea "**"
click at [226, 178] on input "**********" at bounding box center [256, 180] width 235 height 11
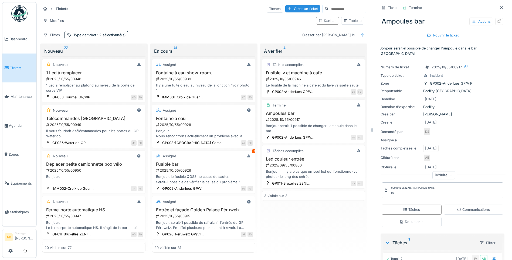
click at [287, 82] on div "Fusible lv et machine à café 2025/10/55/00946 Le fusible de la machine à café e…" at bounding box center [313, 79] width 99 height 18
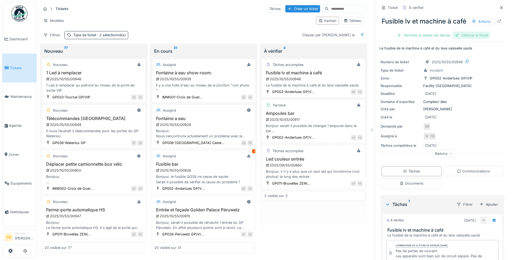
click at [467, 39] on div "Clôturer le ticket" at bounding box center [472, 35] width 38 height 7
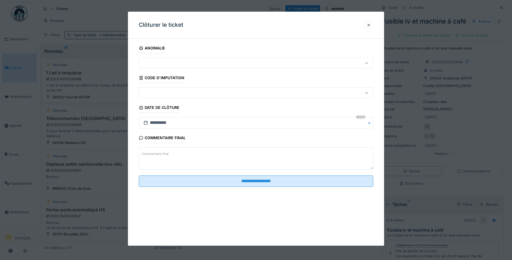
click at [210, 157] on textarea "Commentaire final" at bounding box center [256, 159] width 235 height 22
type textarea "*"
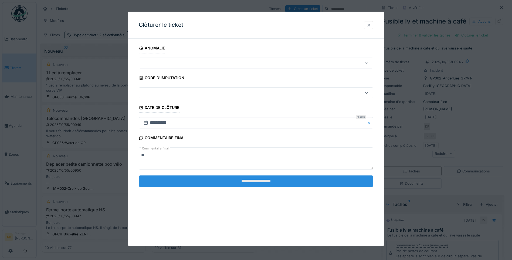
type textarea "**"
click at [232, 183] on input "**********" at bounding box center [256, 180] width 235 height 11
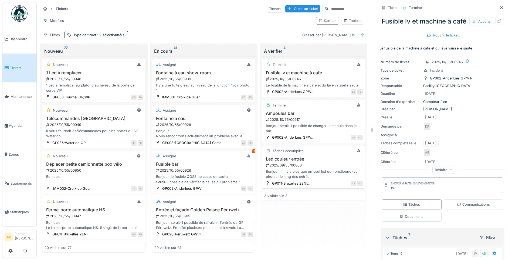
click at [320, 160] on h3 "Led couleur entrée" at bounding box center [313, 158] width 99 height 5
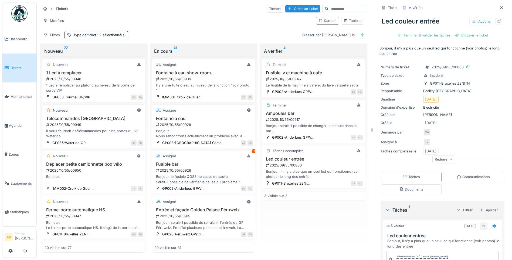
click at [12, 14] on img at bounding box center [19, 13] width 16 height 16
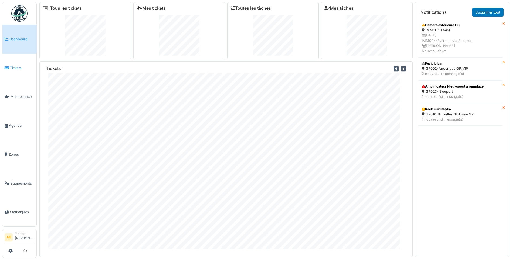
click at [15, 68] on span "Tickets" at bounding box center [22, 67] width 24 height 5
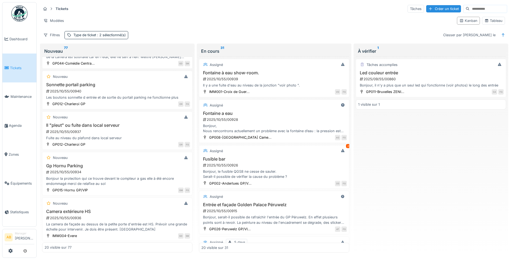
scroll to position [351, 0]
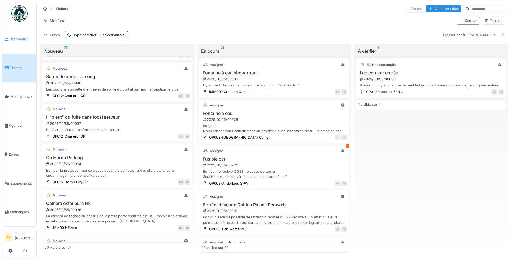
click at [15, 35] on link "Dashboard" at bounding box center [19, 39] width 34 height 29
